Goal: Task Accomplishment & Management: Use online tool/utility

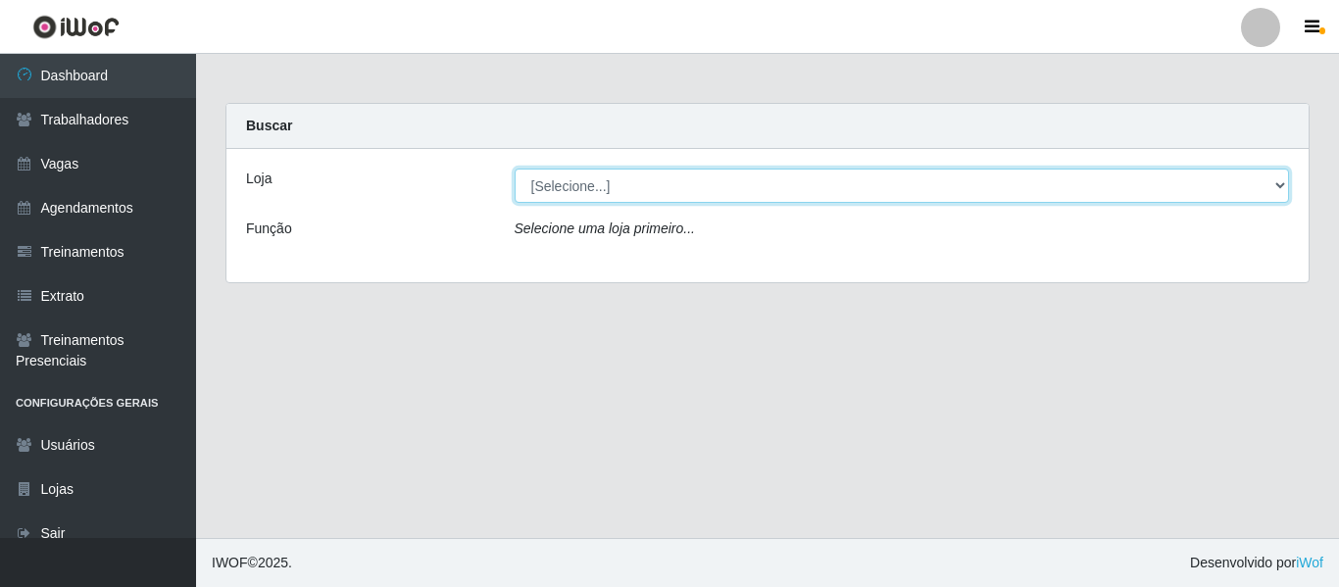
click at [574, 180] on select "[Selecione...] Mister Burg" at bounding box center [901, 186] width 775 height 34
select select "535"
click at [514, 169] on select "[Selecione...] Mister Burg" at bounding box center [901, 186] width 775 height 34
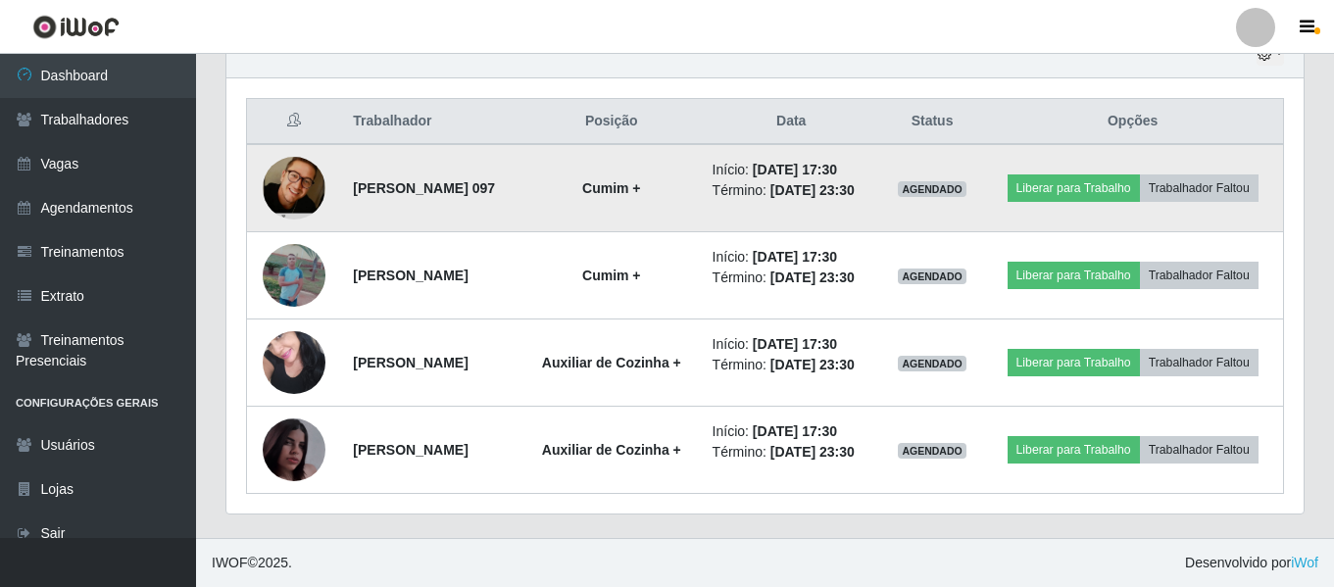
scroll to position [773, 0]
click at [1140, 174] on button "Liberar para Trabalho" at bounding box center [1073, 187] width 132 height 27
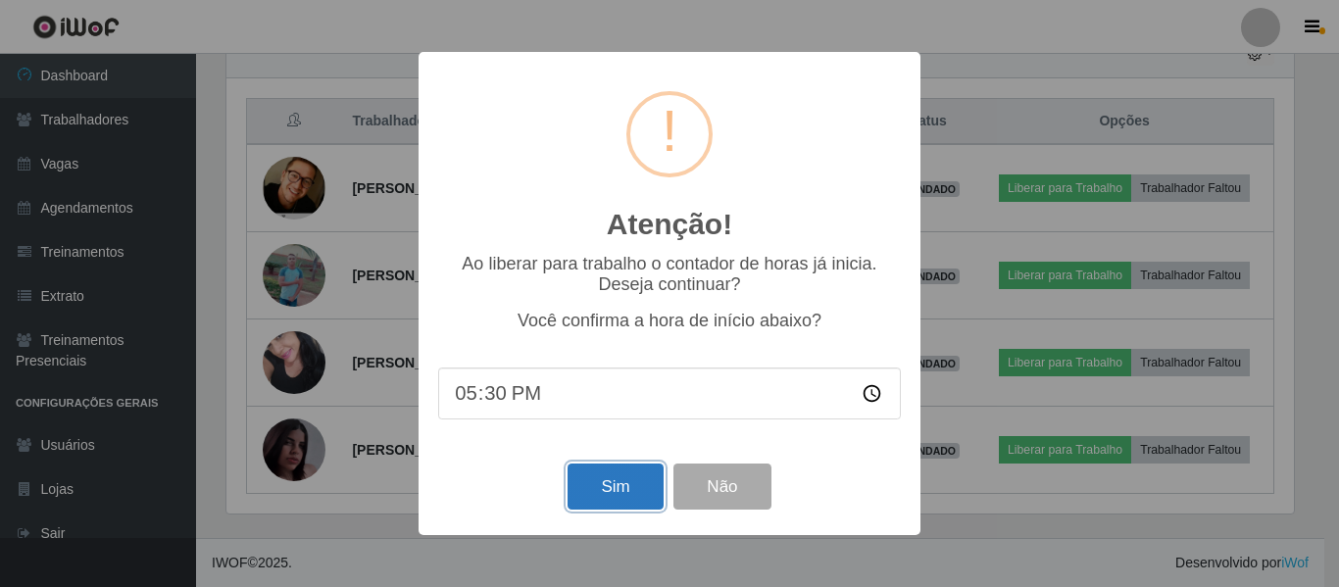
click at [598, 487] on button "Sim" at bounding box center [614, 487] width 95 height 46
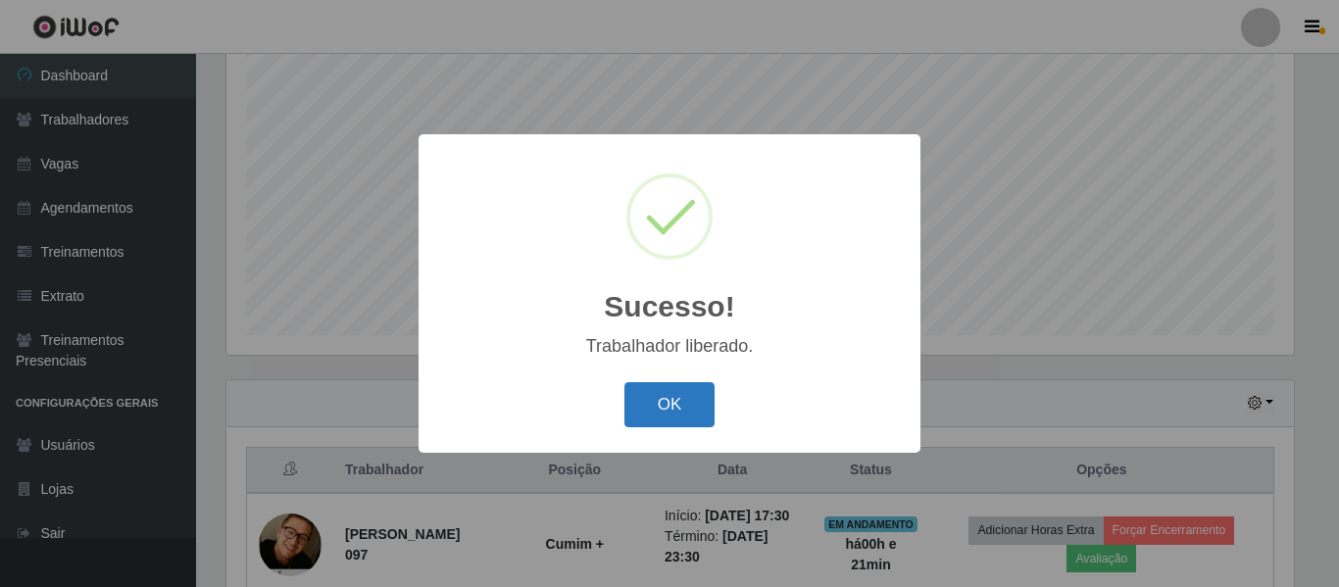
click at [654, 416] on button "OK" at bounding box center [669, 405] width 91 height 46
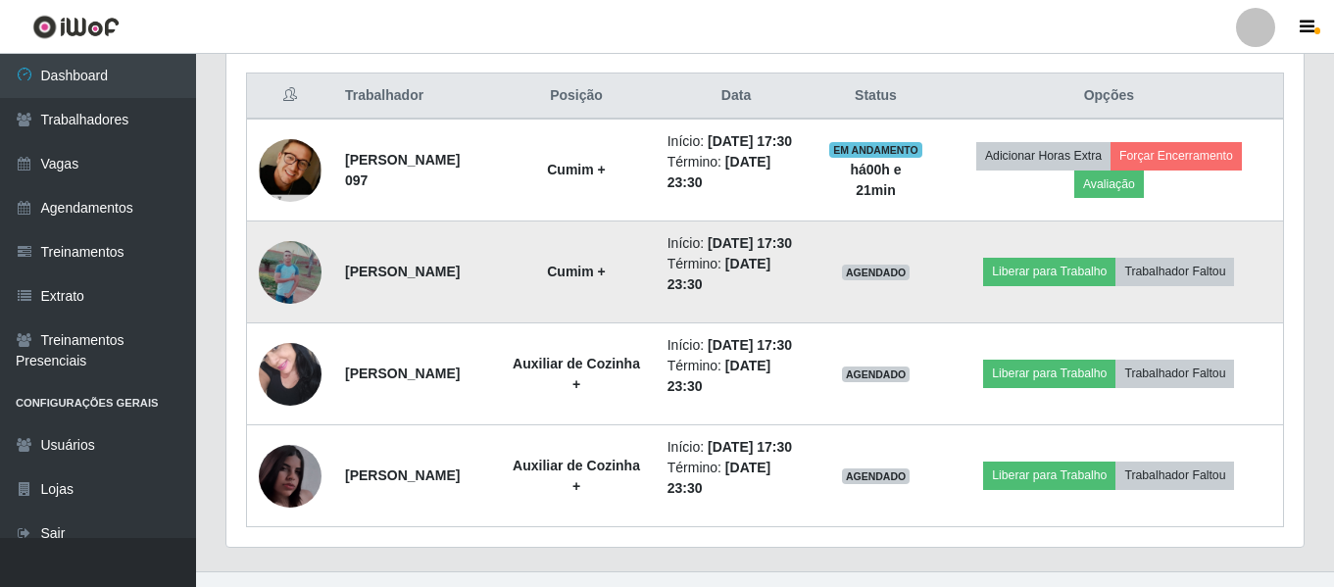
scroll to position [757, 0]
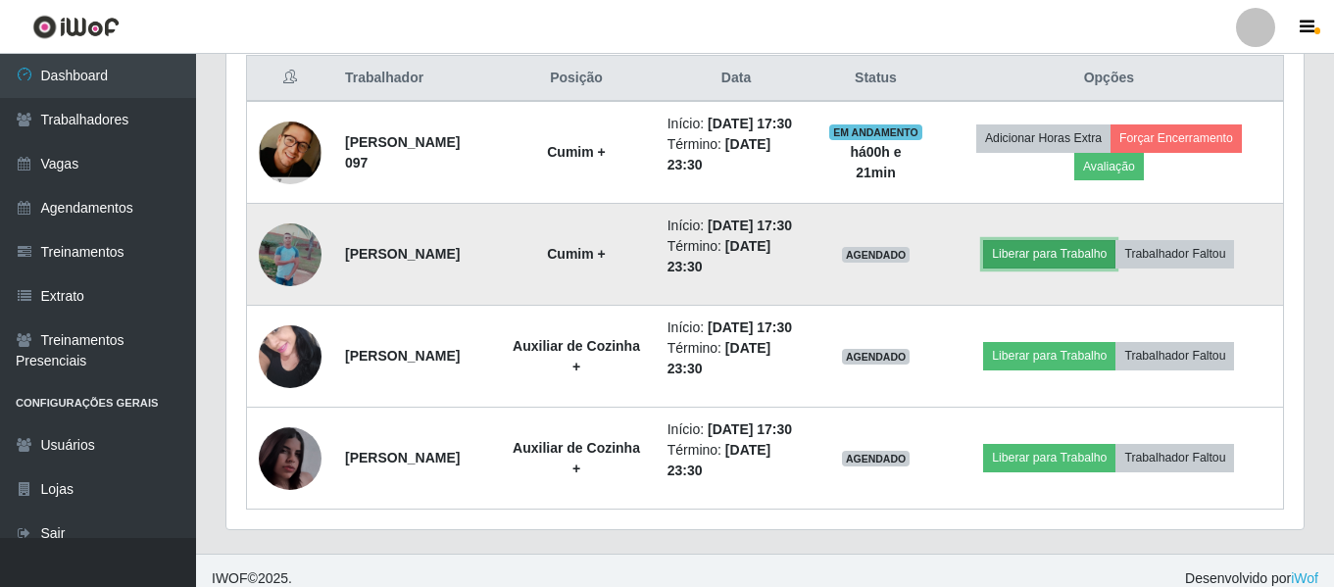
click at [1051, 268] on button "Liberar para Trabalho" at bounding box center [1049, 253] width 132 height 27
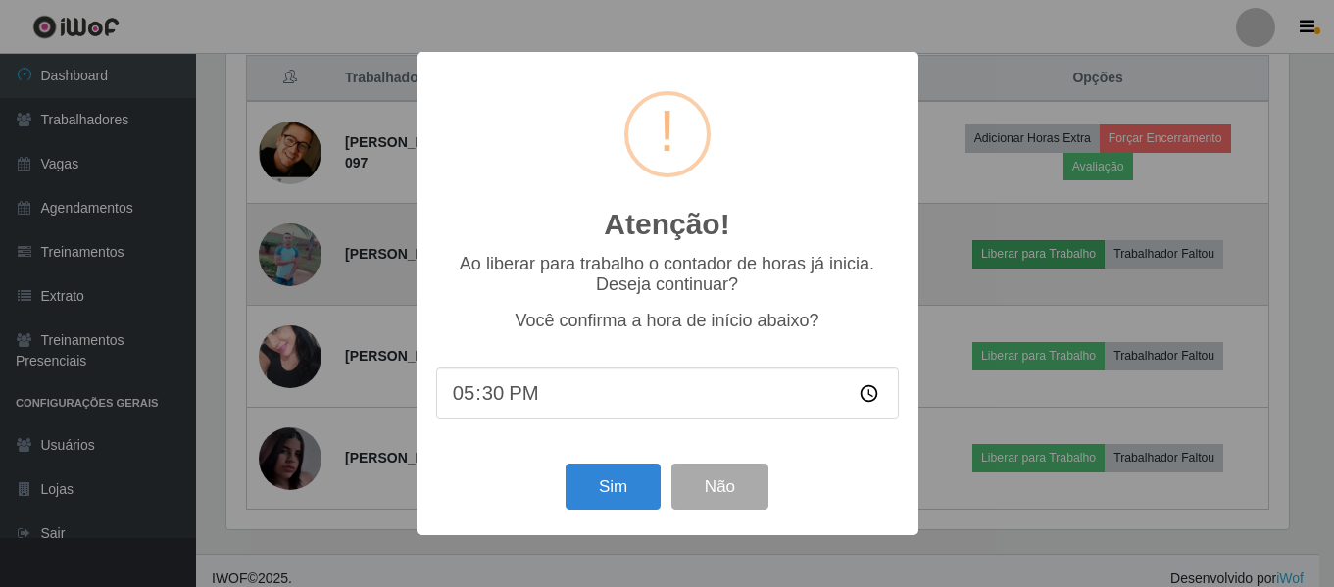
scroll to position [407, 1067]
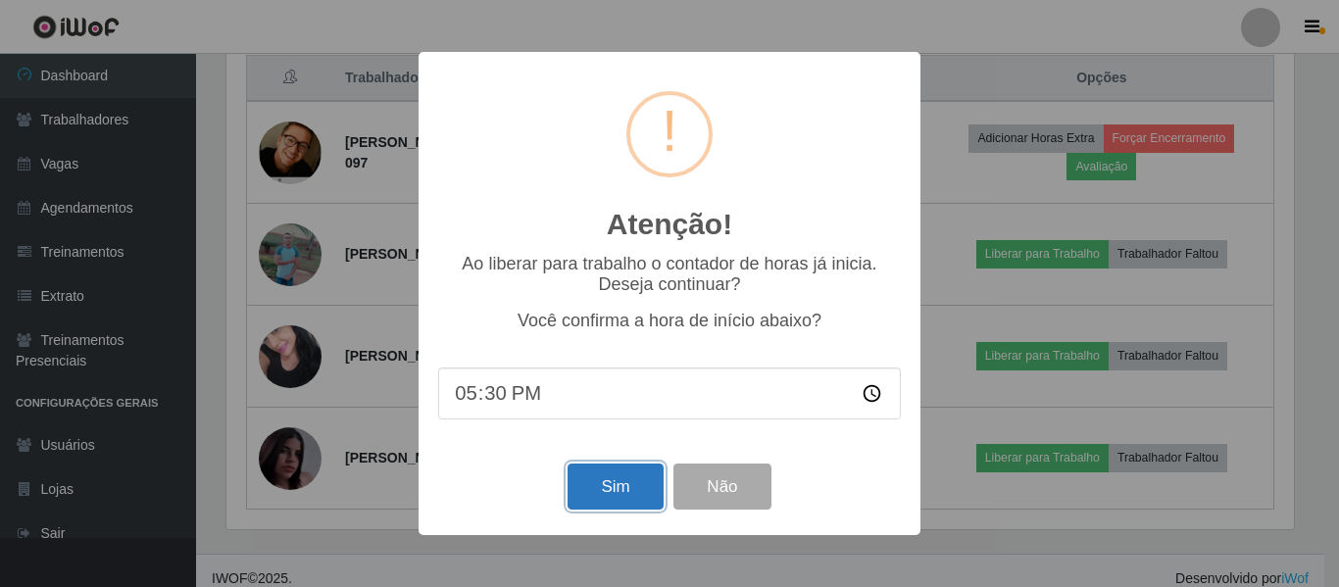
click at [610, 486] on button "Sim" at bounding box center [614, 487] width 95 height 46
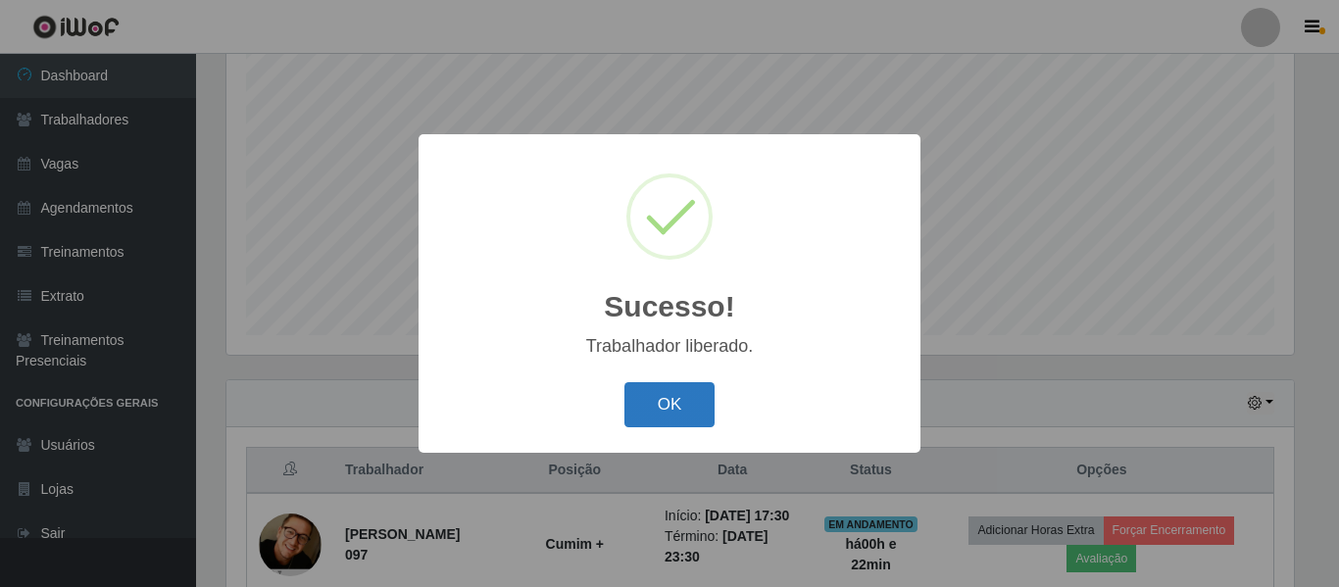
click at [690, 399] on button "OK" at bounding box center [669, 405] width 91 height 46
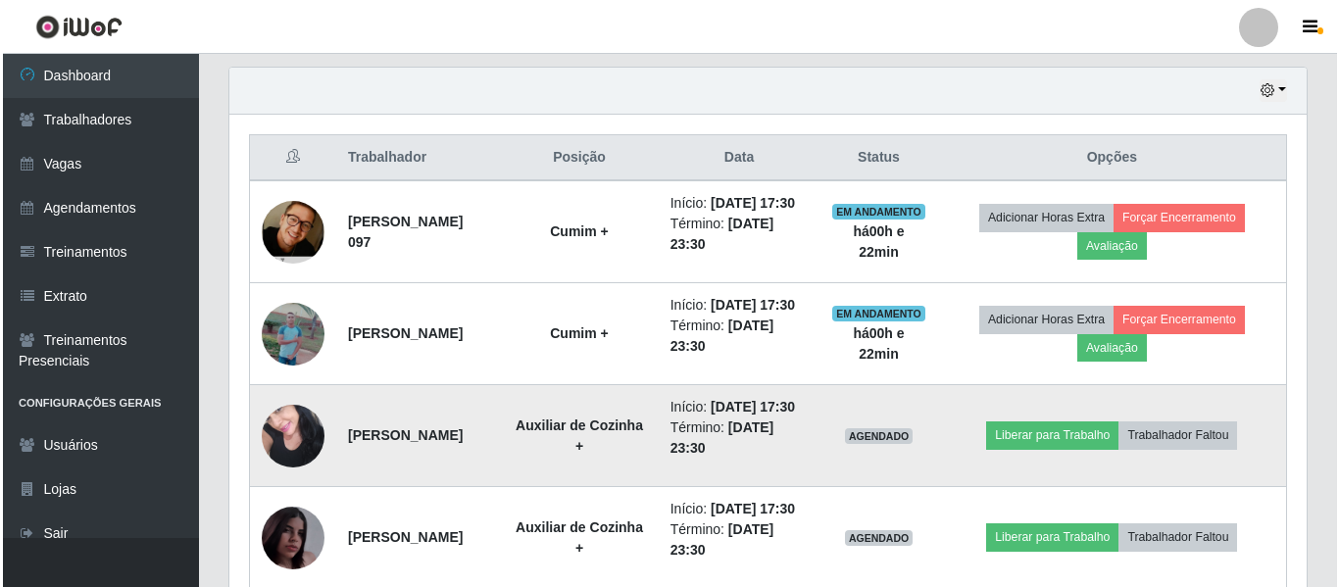
scroll to position [757, 0]
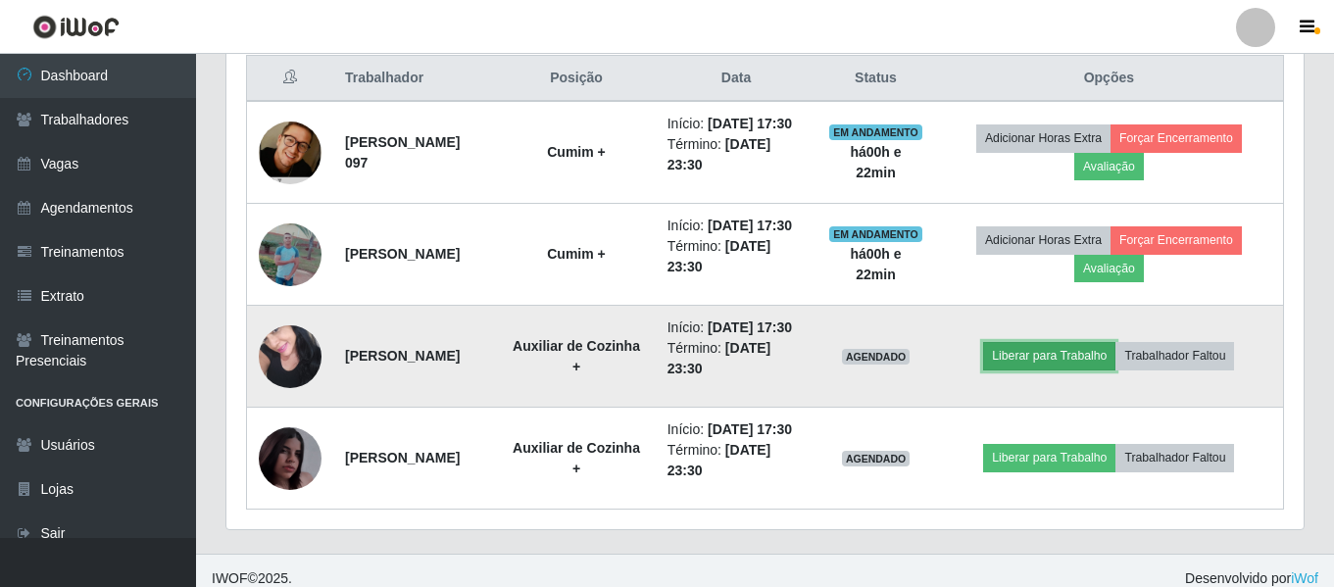
click at [1040, 369] on button "Liberar para Trabalho" at bounding box center [1049, 355] width 132 height 27
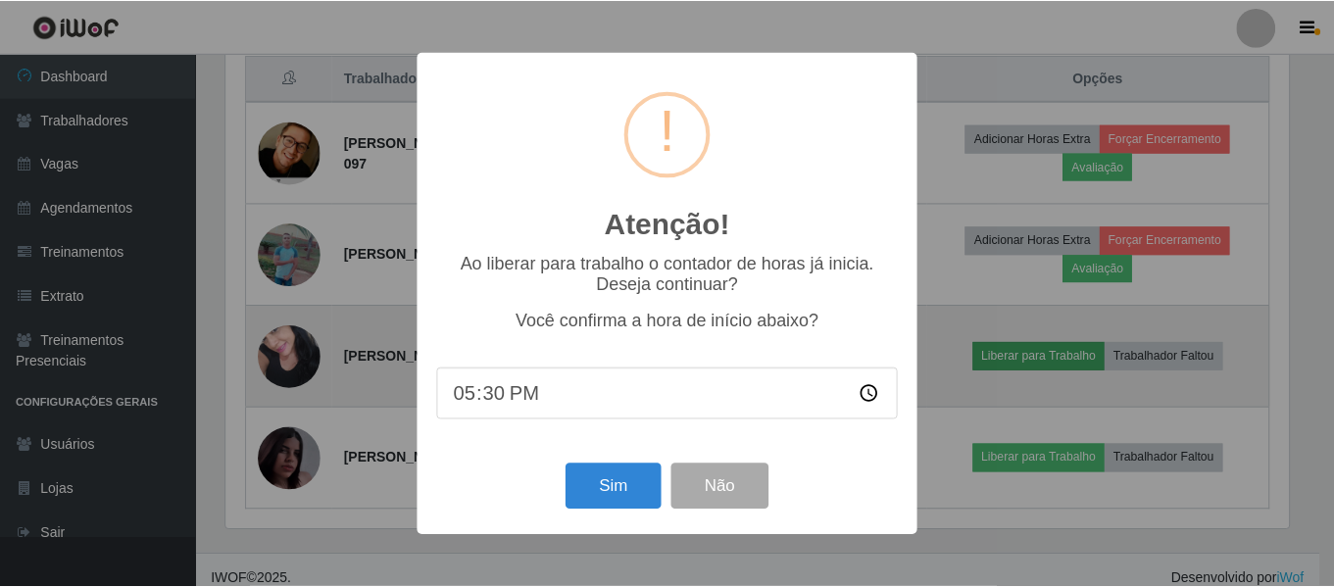
scroll to position [407, 1067]
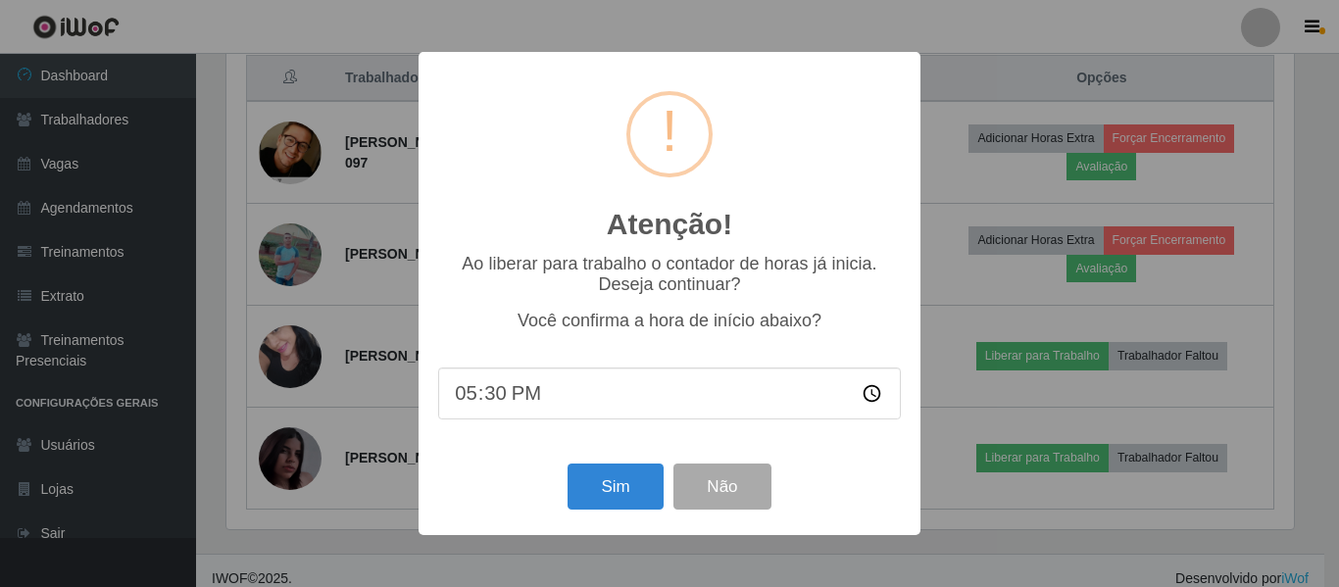
click at [499, 401] on input "17:30" at bounding box center [669, 393] width 463 height 52
type input "17:40"
click at [628, 494] on button "Sim" at bounding box center [614, 487] width 95 height 46
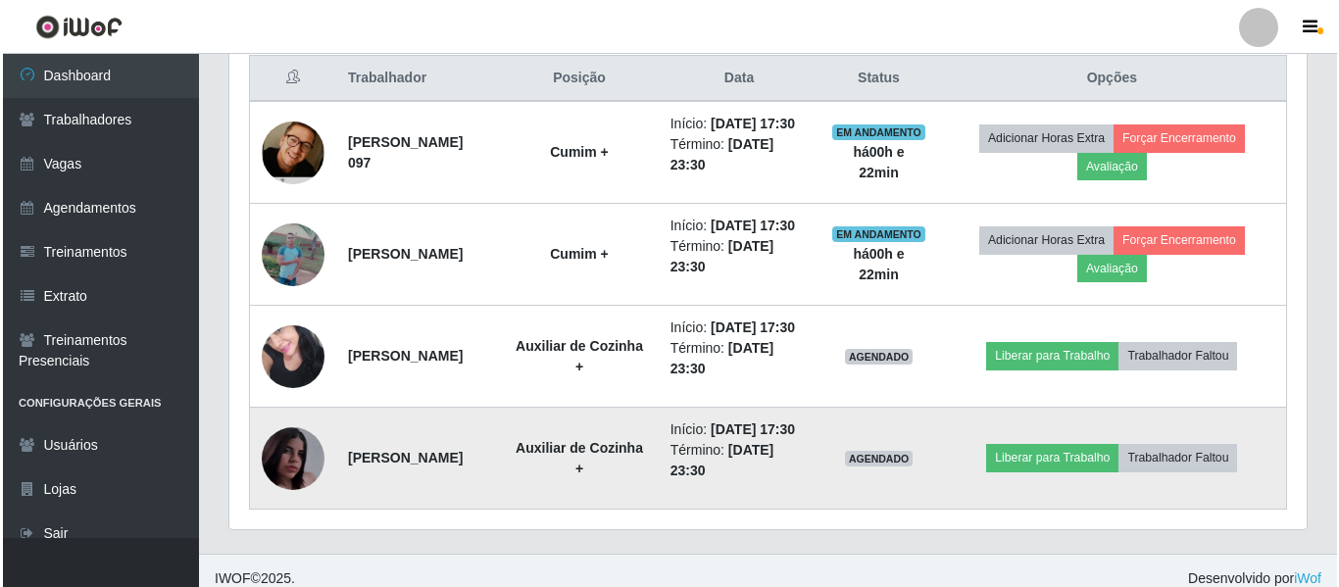
scroll to position [0, 0]
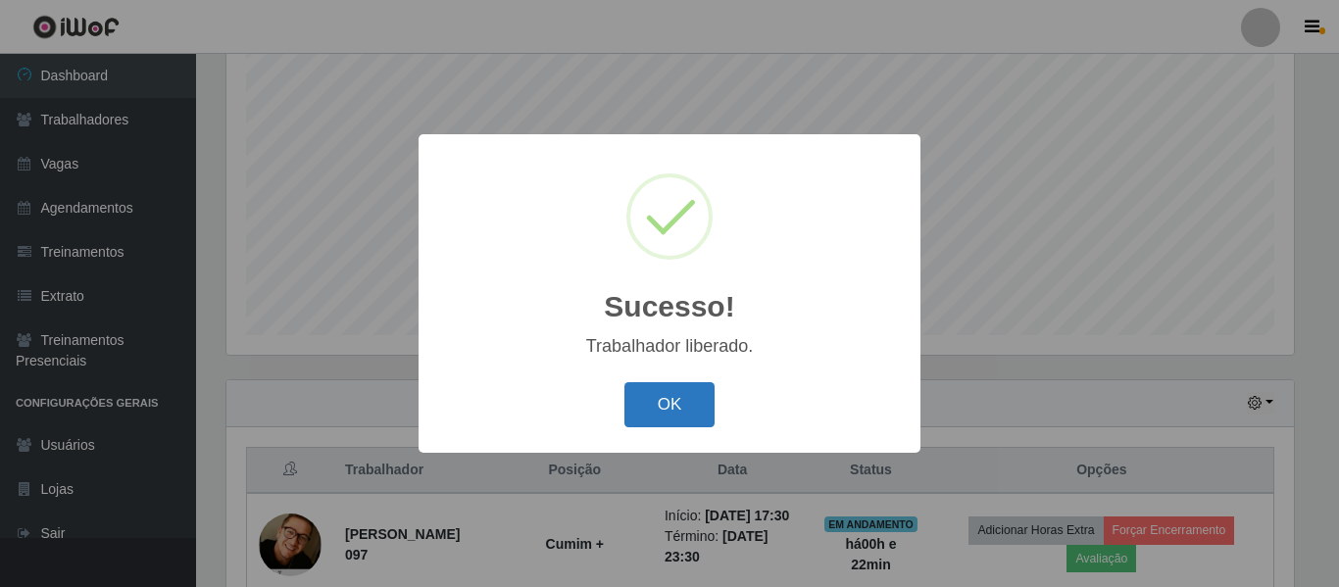
click at [656, 419] on button "OK" at bounding box center [669, 405] width 91 height 46
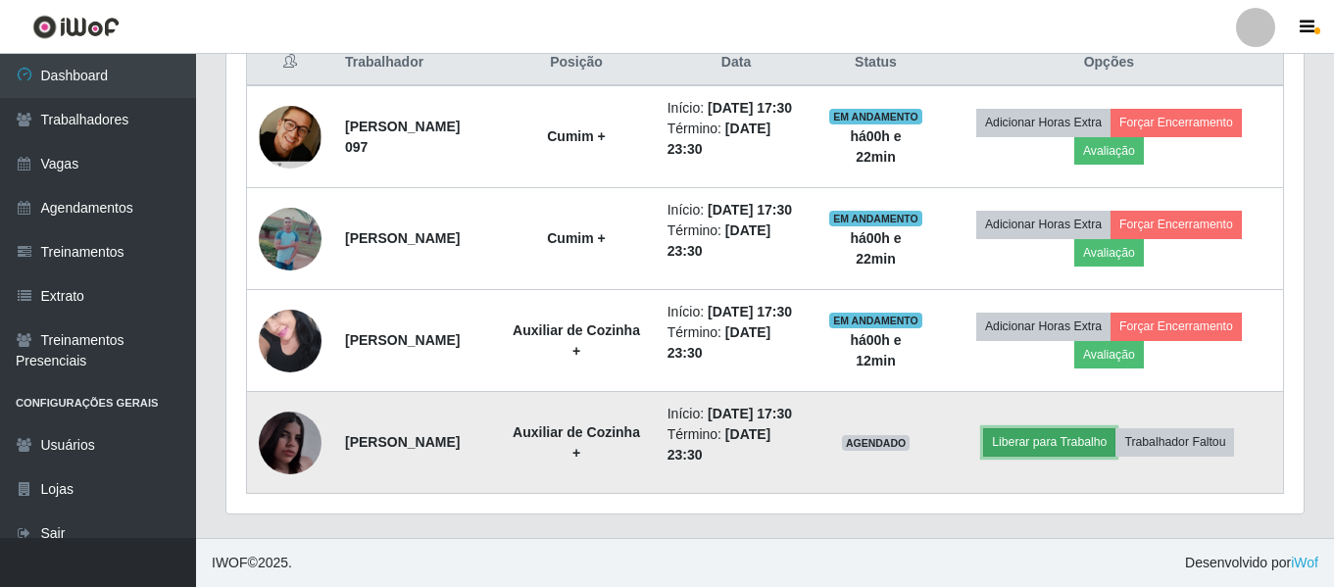
click at [1047, 428] on button "Liberar para Trabalho" at bounding box center [1049, 441] width 132 height 27
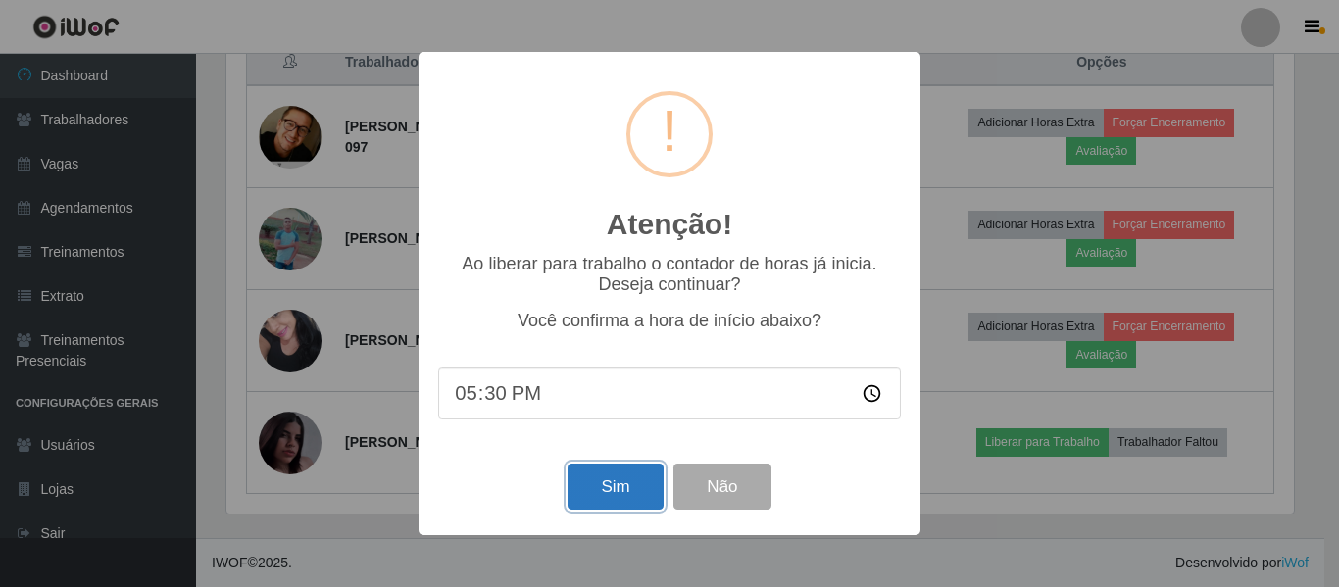
click at [599, 487] on button "Sim" at bounding box center [614, 487] width 95 height 46
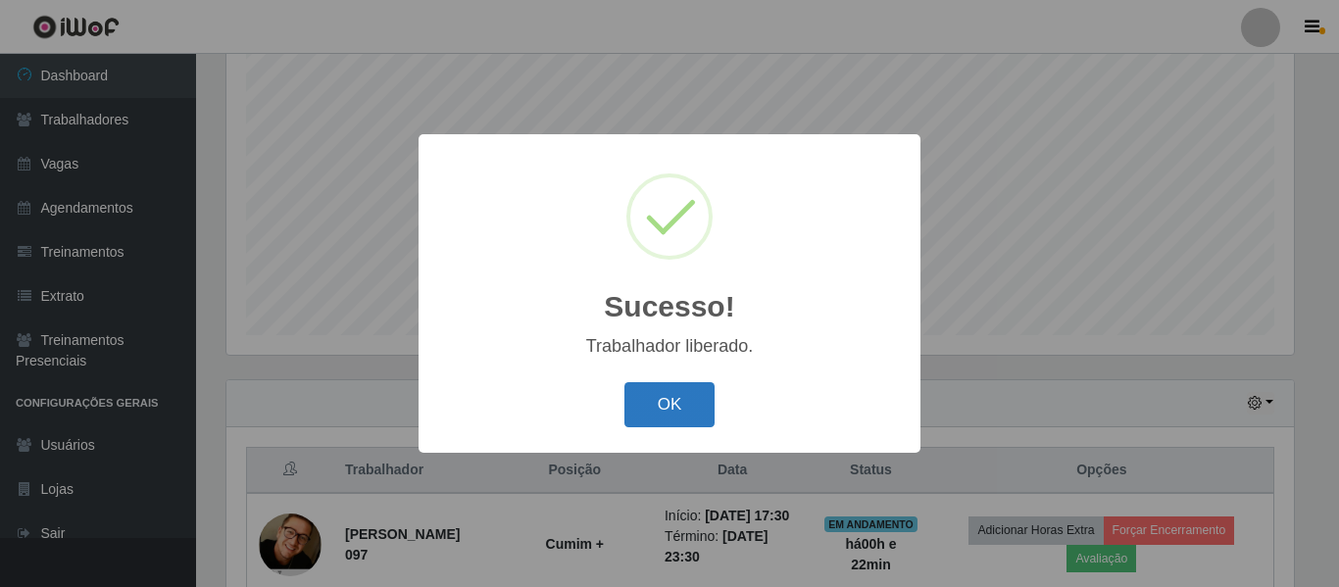
click at [654, 406] on button "OK" at bounding box center [669, 405] width 91 height 46
